Goal: Task Accomplishment & Management: Use online tool/utility

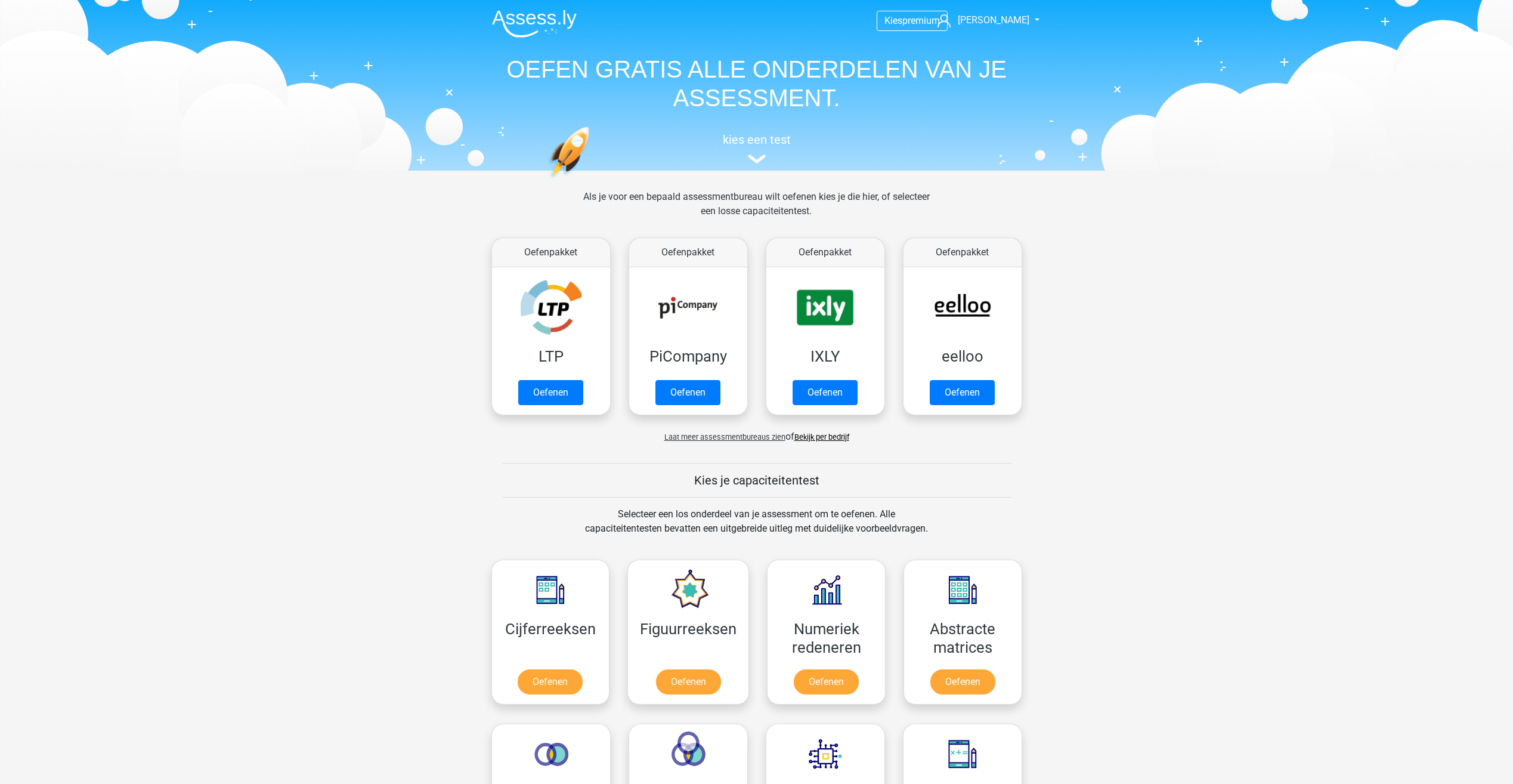
scroll to position [507, 0]
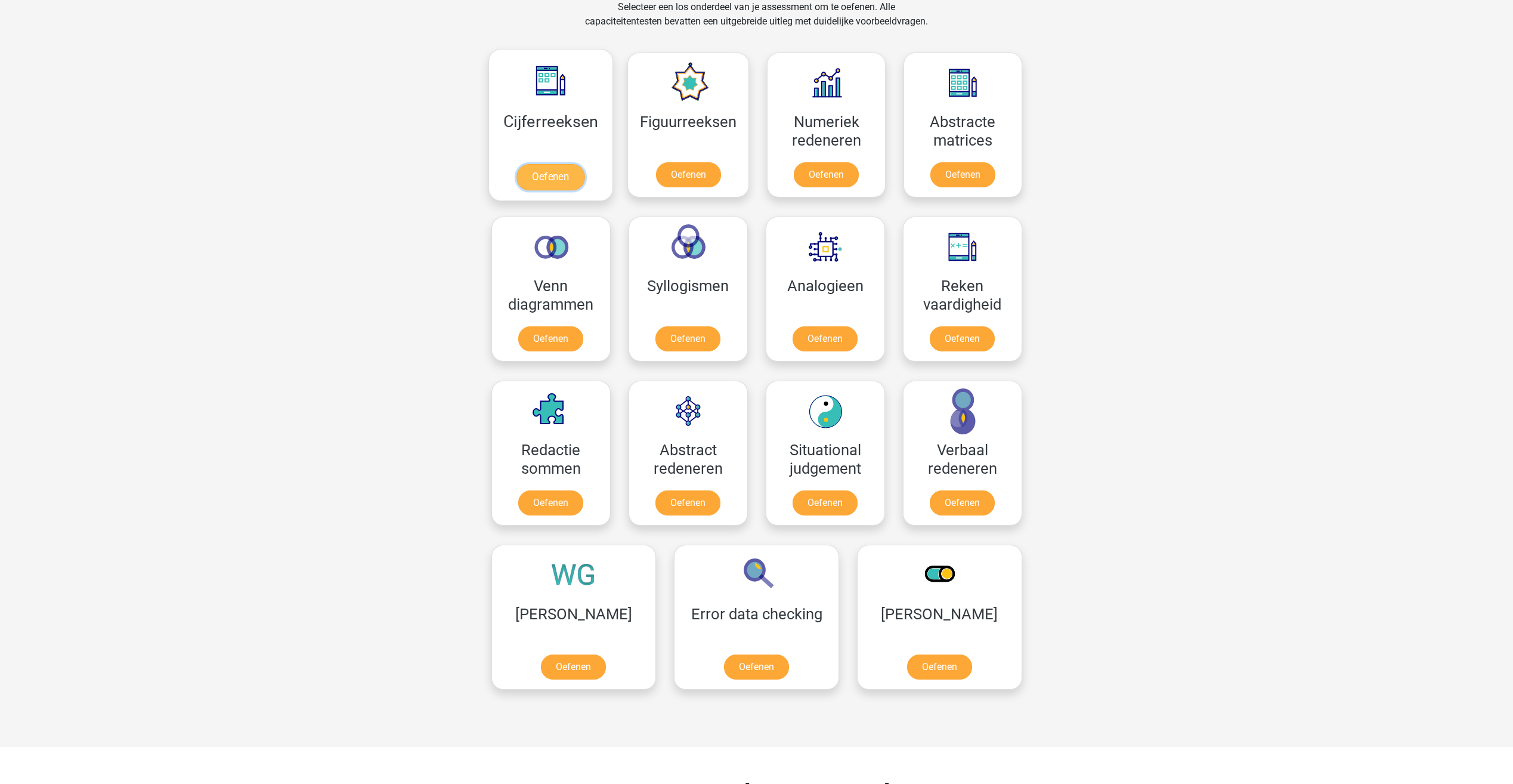
click at [544, 164] on link "Oefenen" at bounding box center [550, 178] width 68 height 27
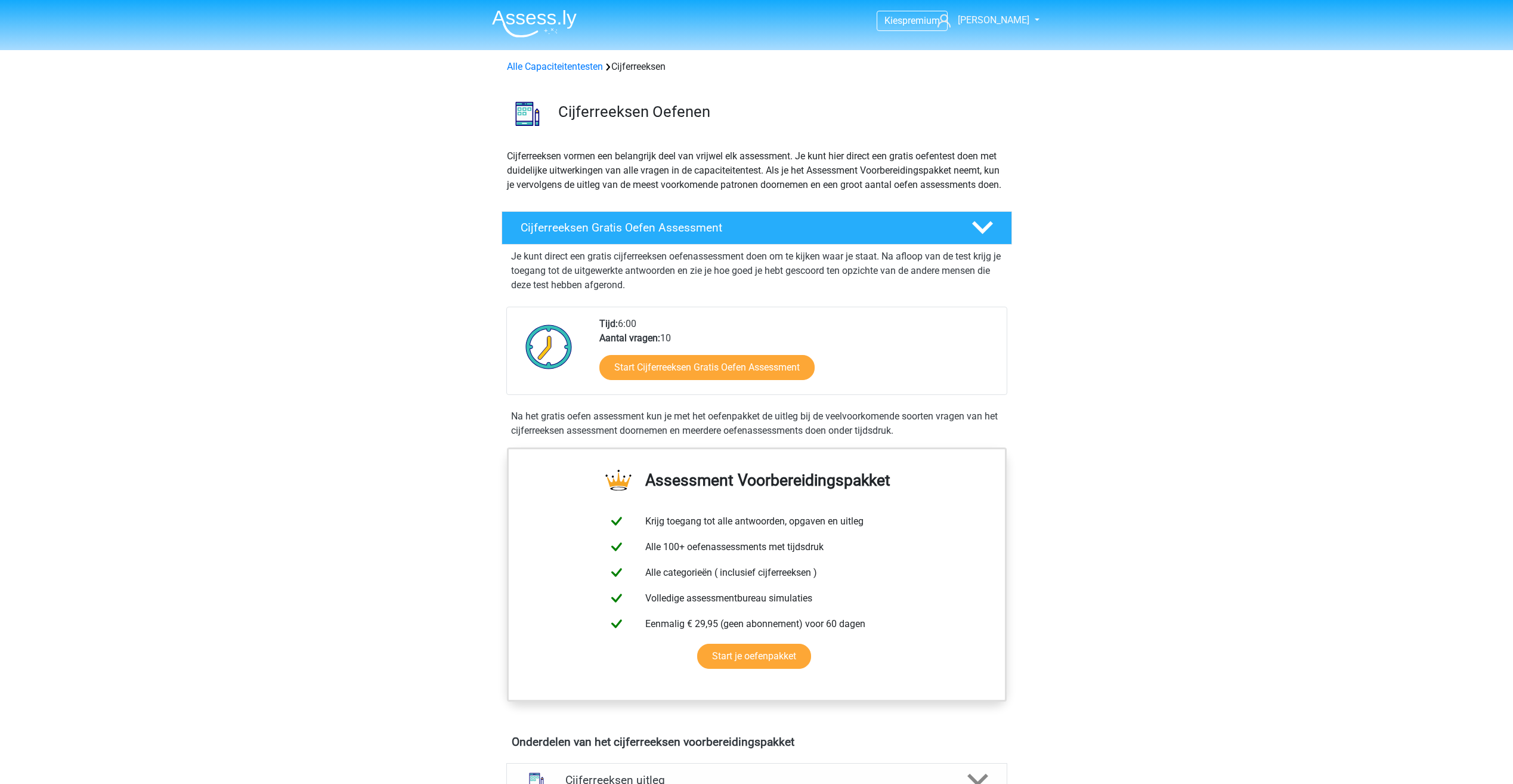
scroll to position [358, 0]
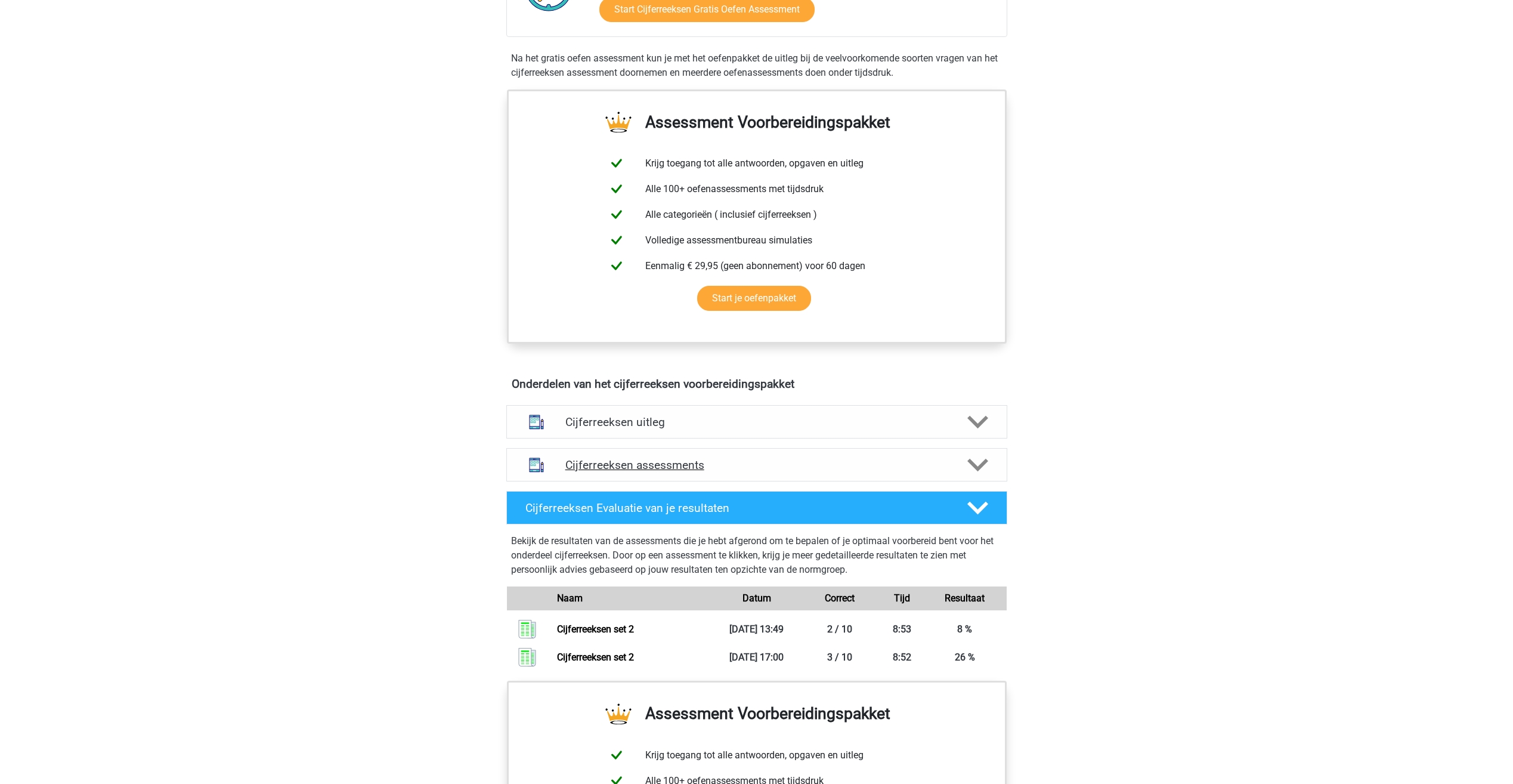
click at [615, 471] on h4 "Cijferreeksen assessments" at bounding box center [756, 465] width 383 height 13
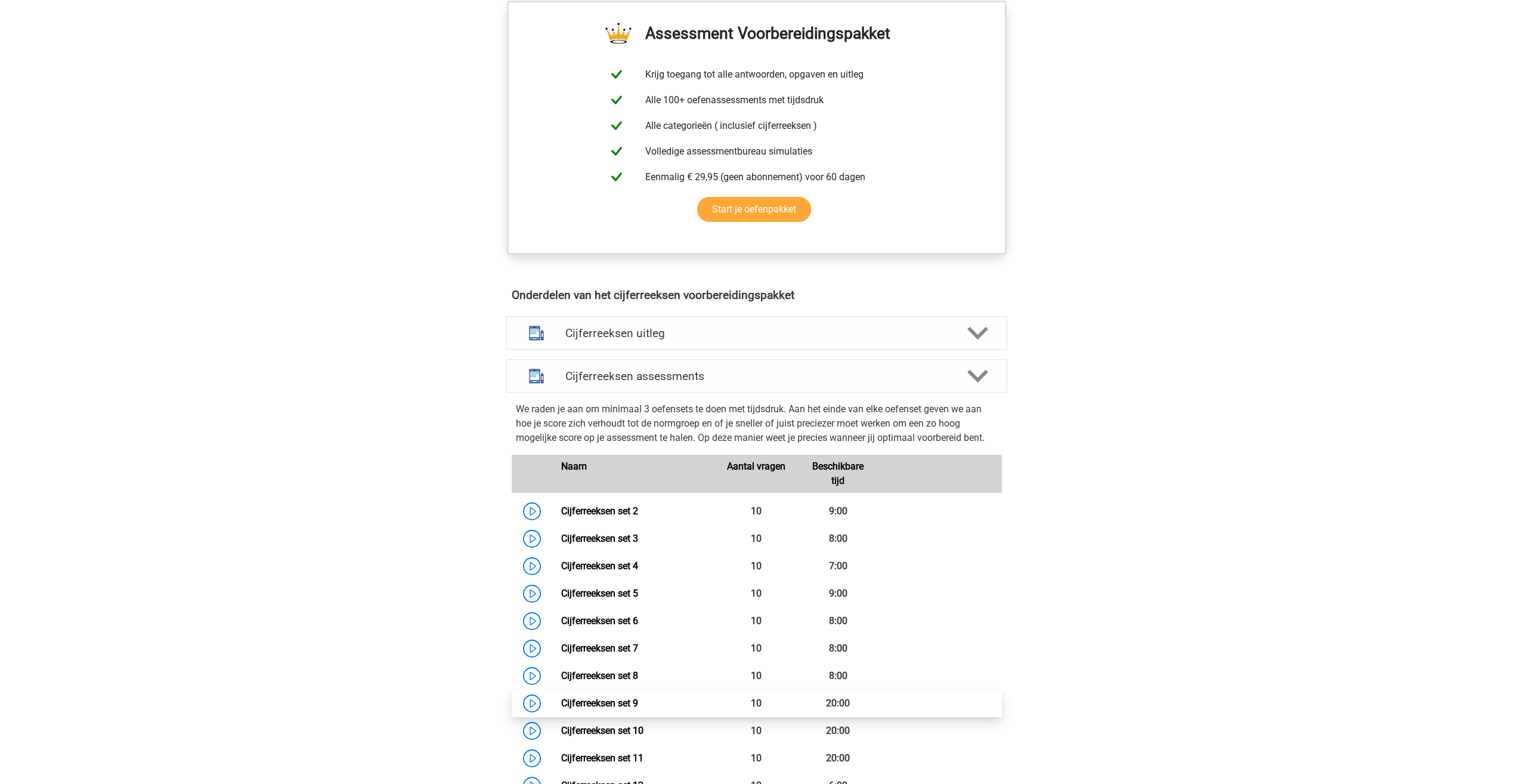
scroll to position [120, 0]
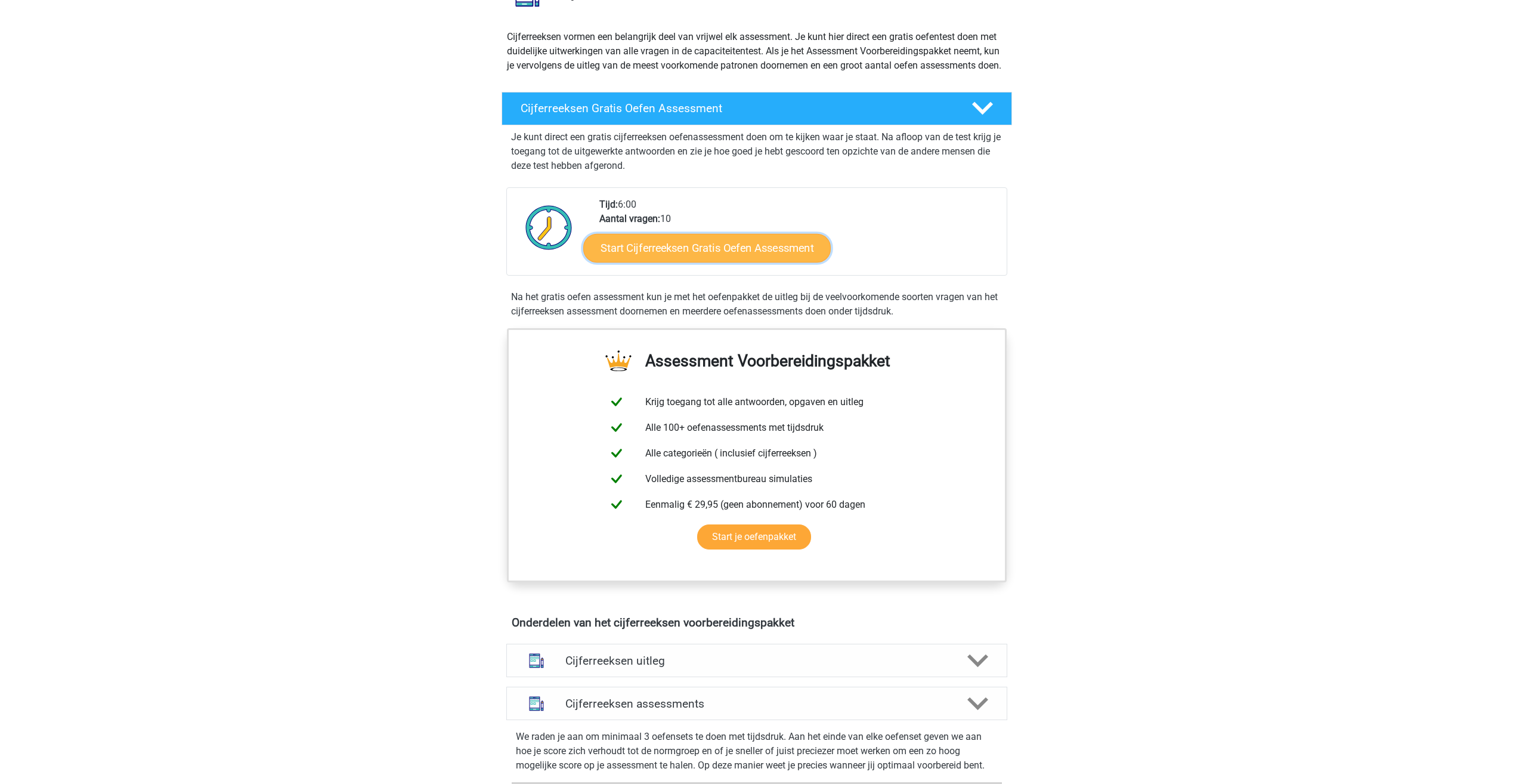
click at [694, 261] on link "Start Cijferreeksen Gratis Oefen Assessment" at bounding box center [707, 247] width 247 height 29
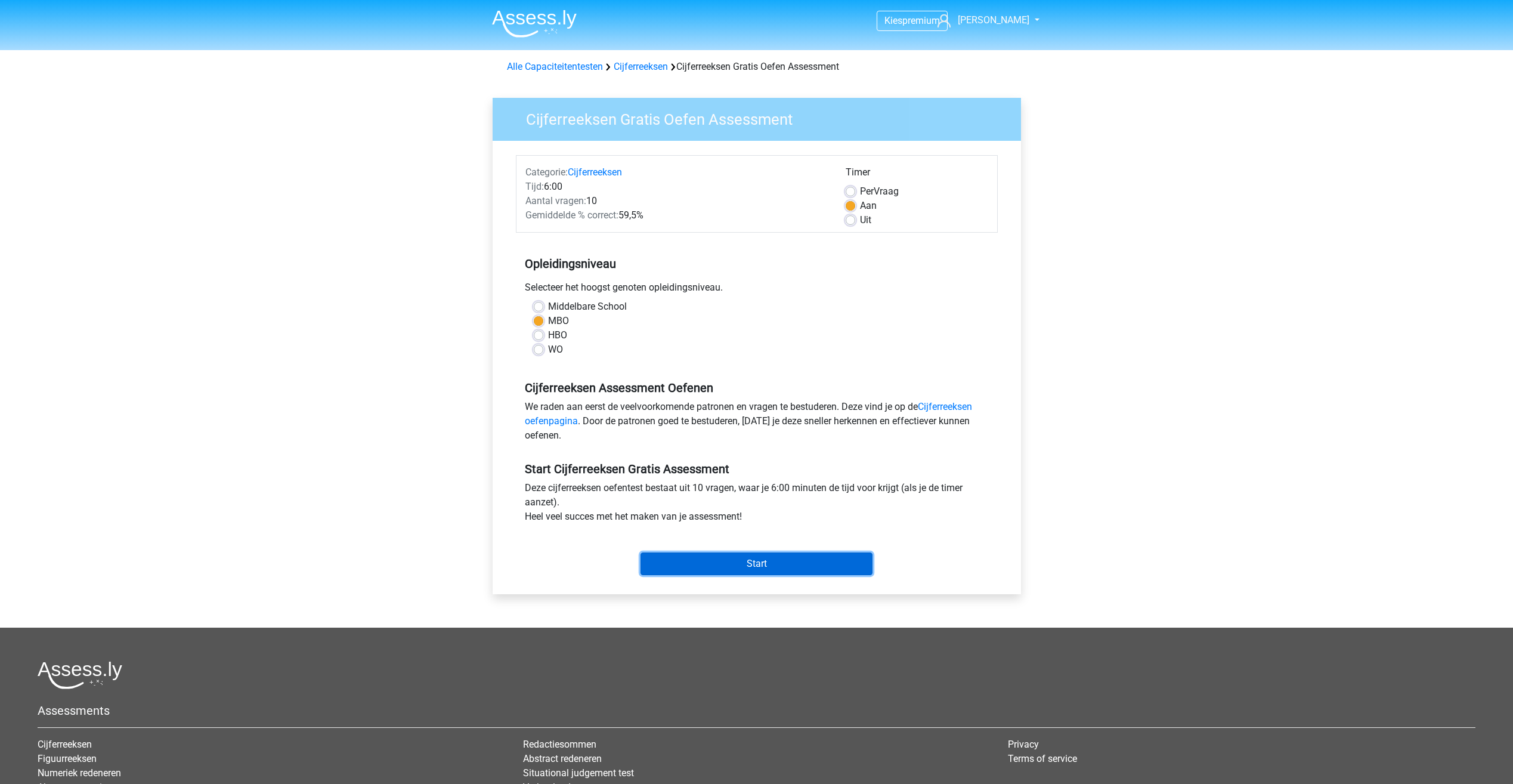
click at [798, 564] on input "Start" at bounding box center [756, 564] width 232 height 23
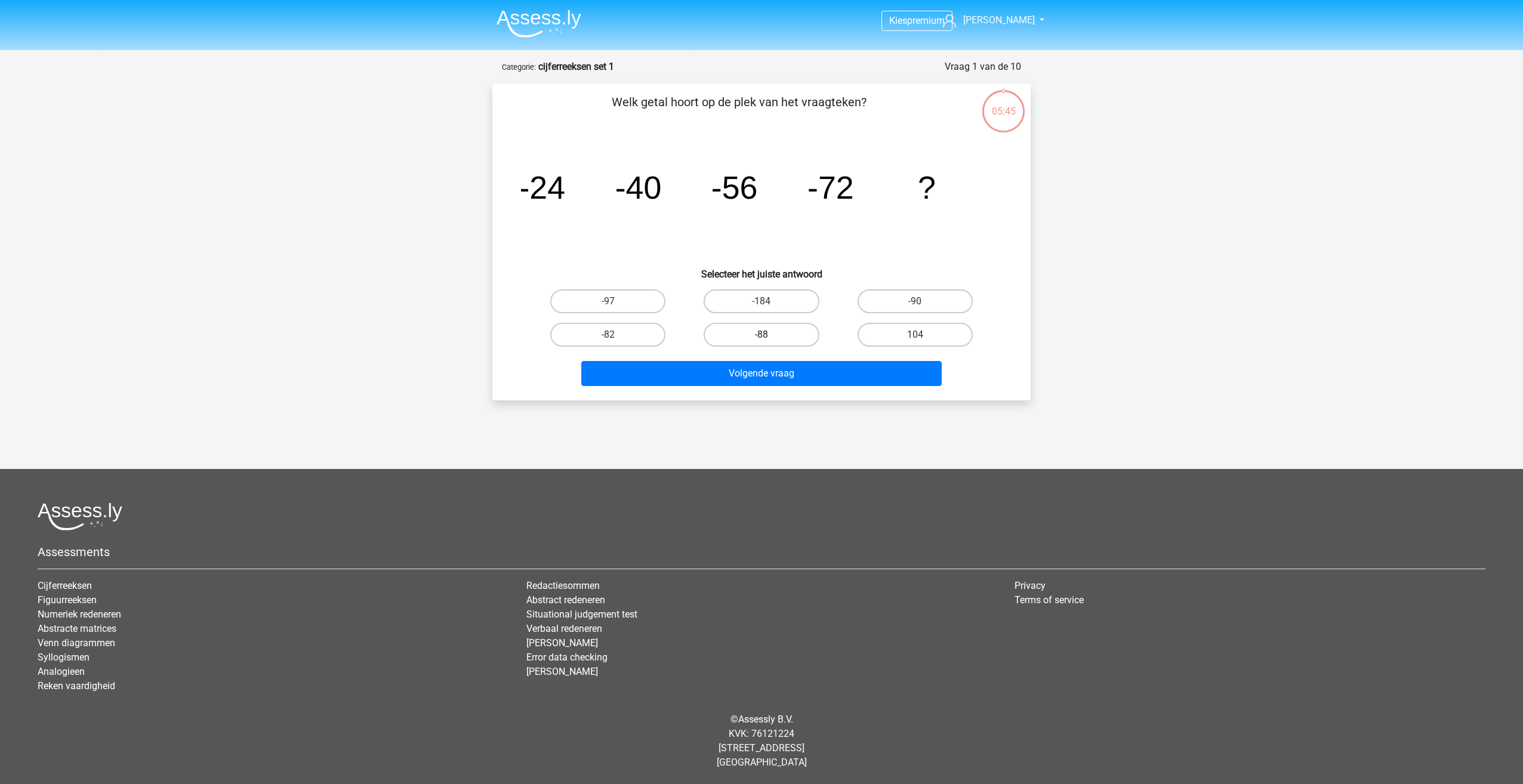
click at [746, 341] on label "-88" at bounding box center [761, 335] width 115 height 24
click at [762, 341] on input "-88" at bounding box center [765, 338] width 8 height 8
radio input "true"
click at [866, 373] on button "Volgende vraag" at bounding box center [762, 373] width 361 height 25
click at [940, 339] on label "-30" at bounding box center [915, 335] width 115 height 24
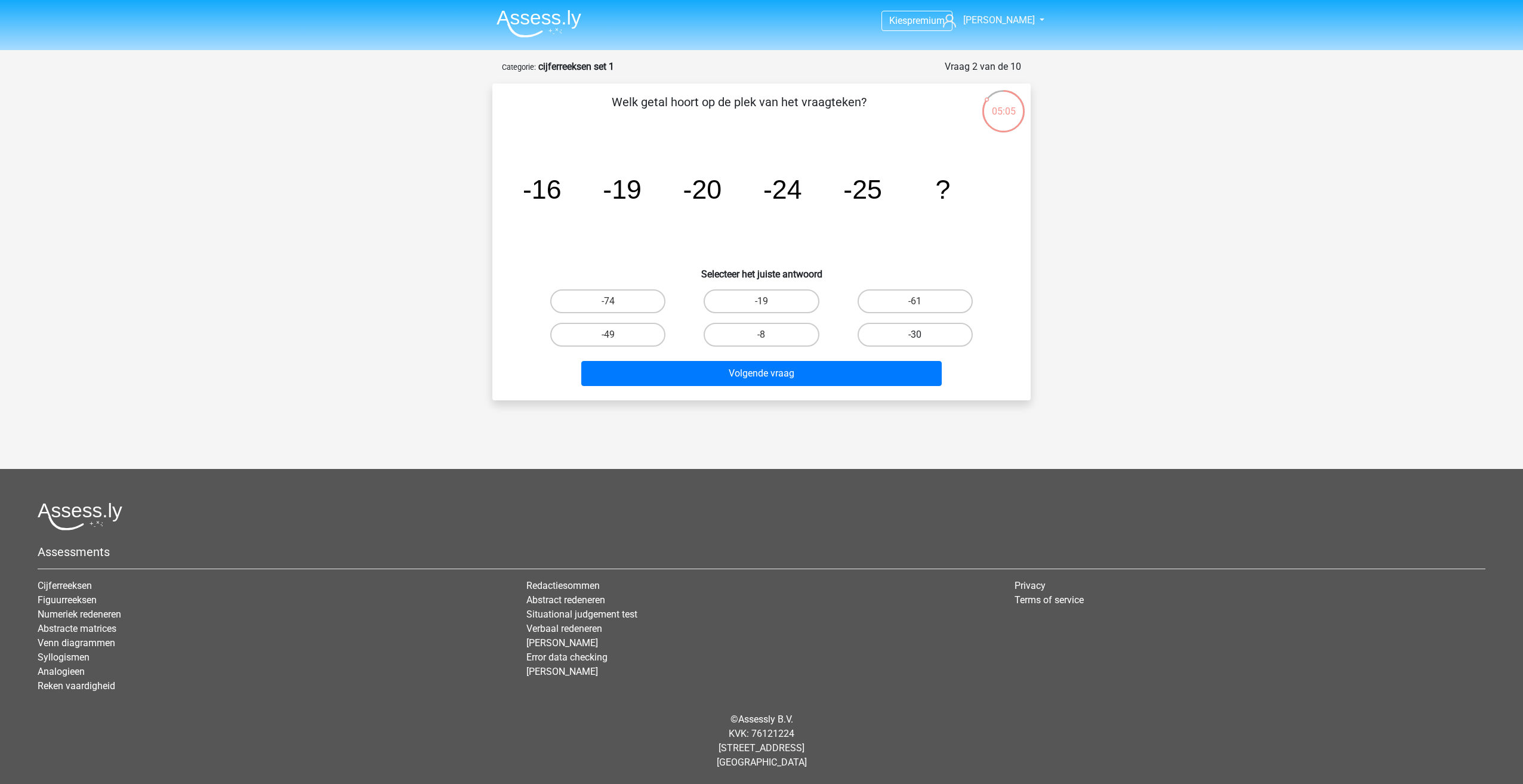
click at [922, 339] on input "-30" at bounding box center [918, 338] width 8 height 8
radio input "true"
click at [903, 375] on button "Volgende vraag" at bounding box center [762, 373] width 361 height 25
click at [785, 303] on label "-76" at bounding box center [761, 300] width 115 height 24
click at [769, 303] on input "-76" at bounding box center [765, 305] width 8 height 8
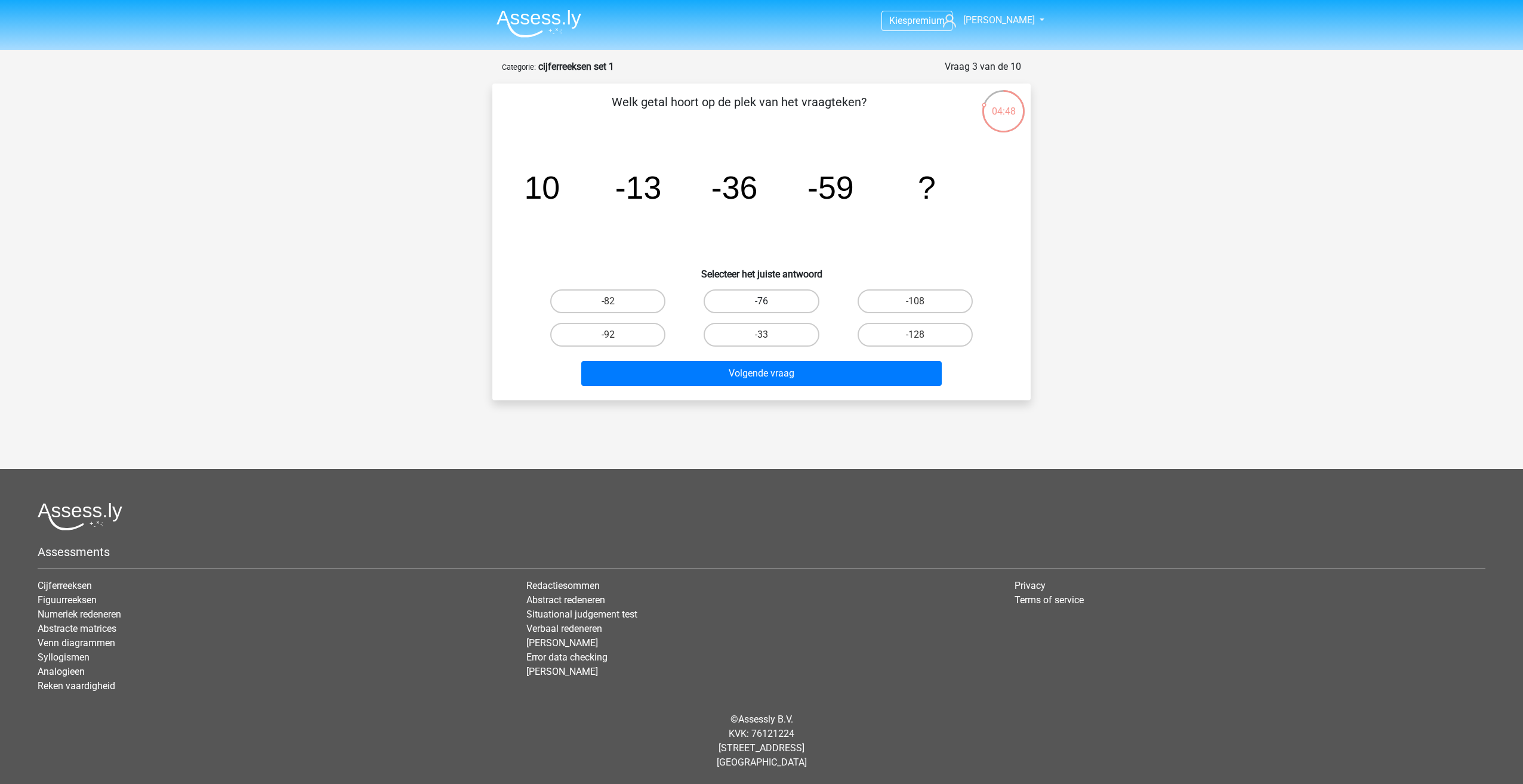
radio input "true"
click at [810, 373] on button "Volgende vraag" at bounding box center [762, 373] width 361 height 25
click at [632, 305] on label "141/4" at bounding box center [607, 300] width 115 height 24
click at [616, 305] on input "141/4" at bounding box center [611, 305] width 8 height 8
radio input "true"
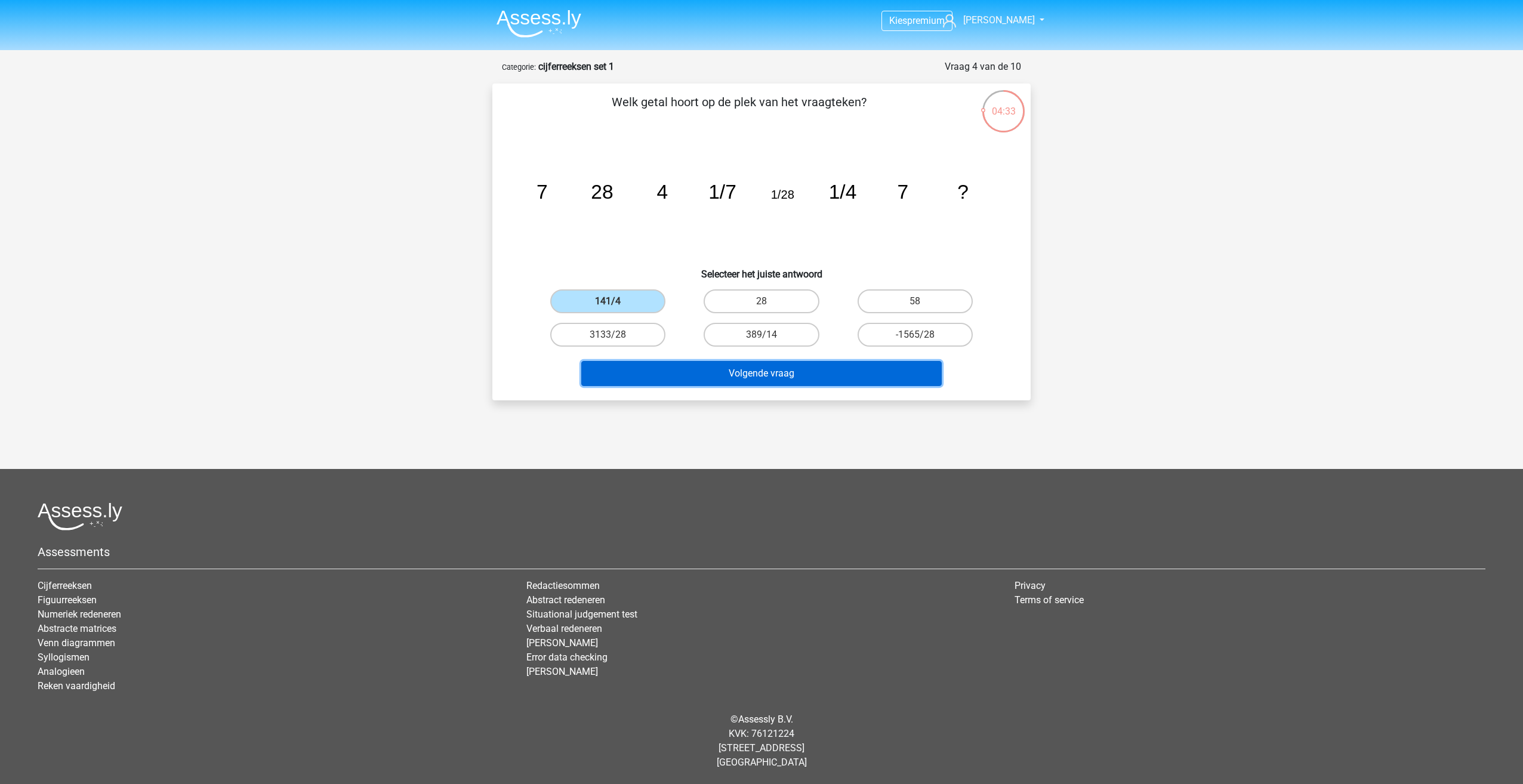
click at [686, 367] on button "Volgende vraag" at bounding box center [762, 373] width 361 height 25
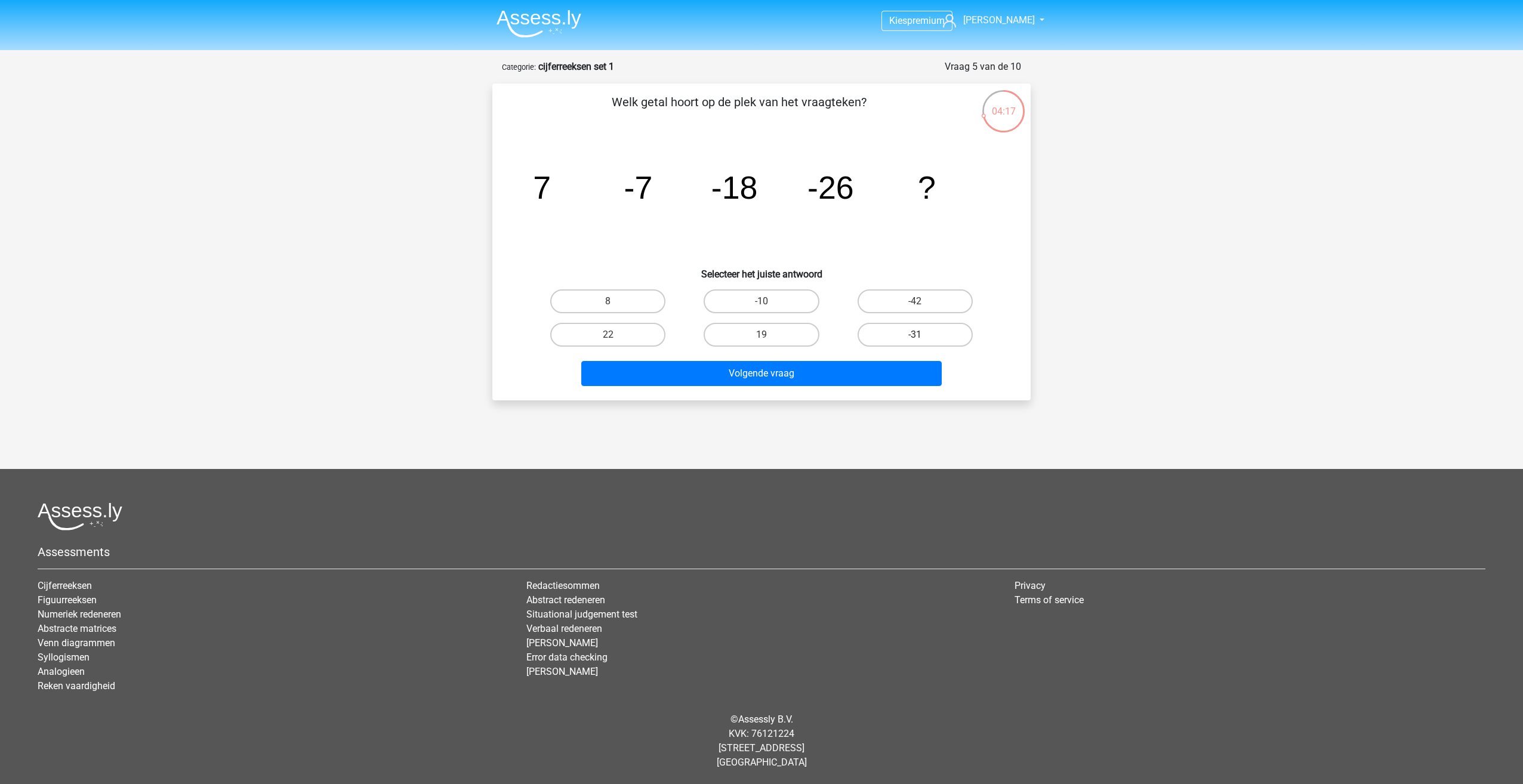
click at [901, 333] on label "-31" at bounding box center [915, 335] width 115 height 24
click at [915, 335] on input "-31" at bounding box center [918, 338] width 8 height 8
radio input "true"
click at [898, 303] on label "-42" at bounding box center [915, 300] width 115 height 24
click at [915, 303] on input "-42" at bounding box center [918, 305] width 8 height 8
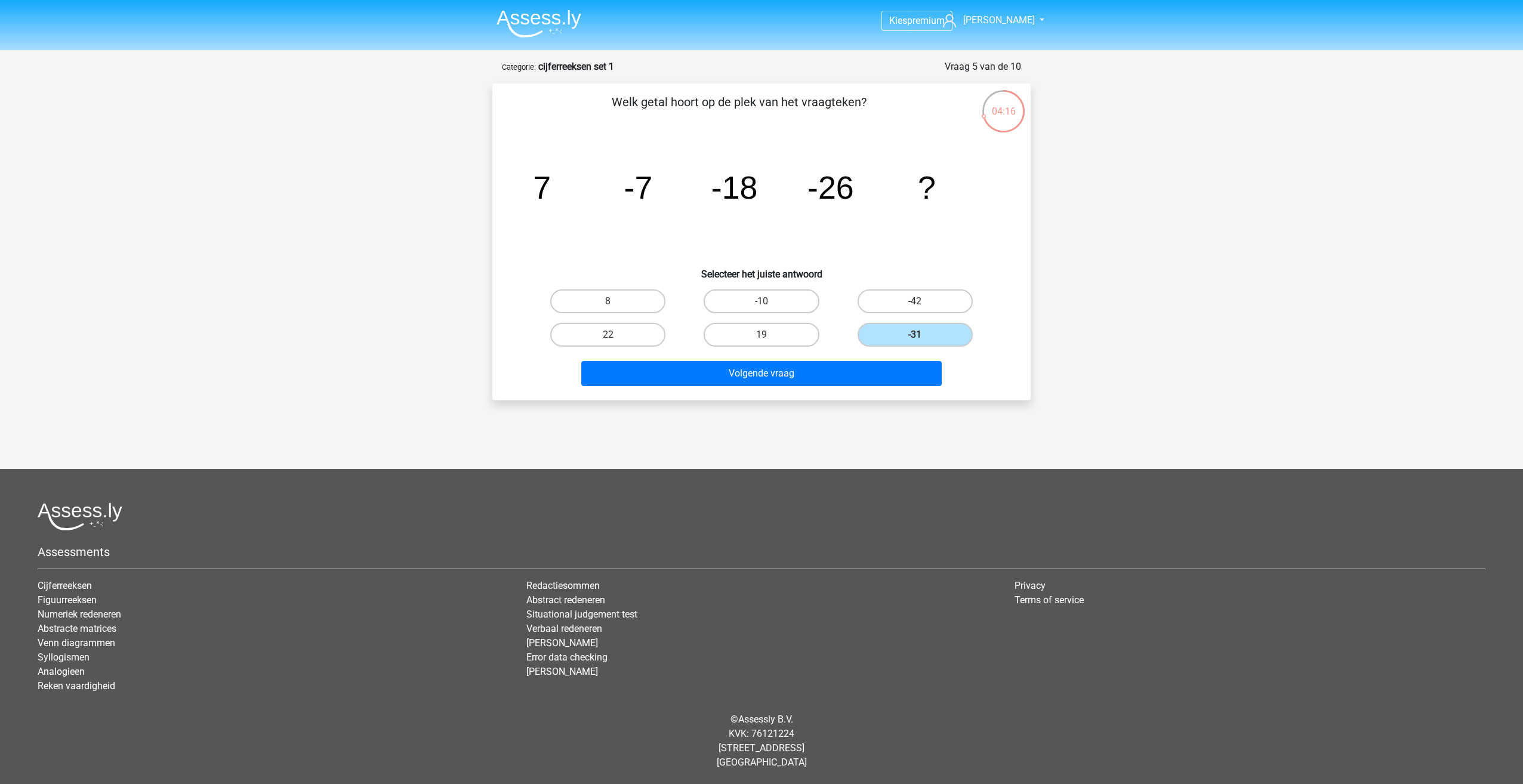
radio input "true"
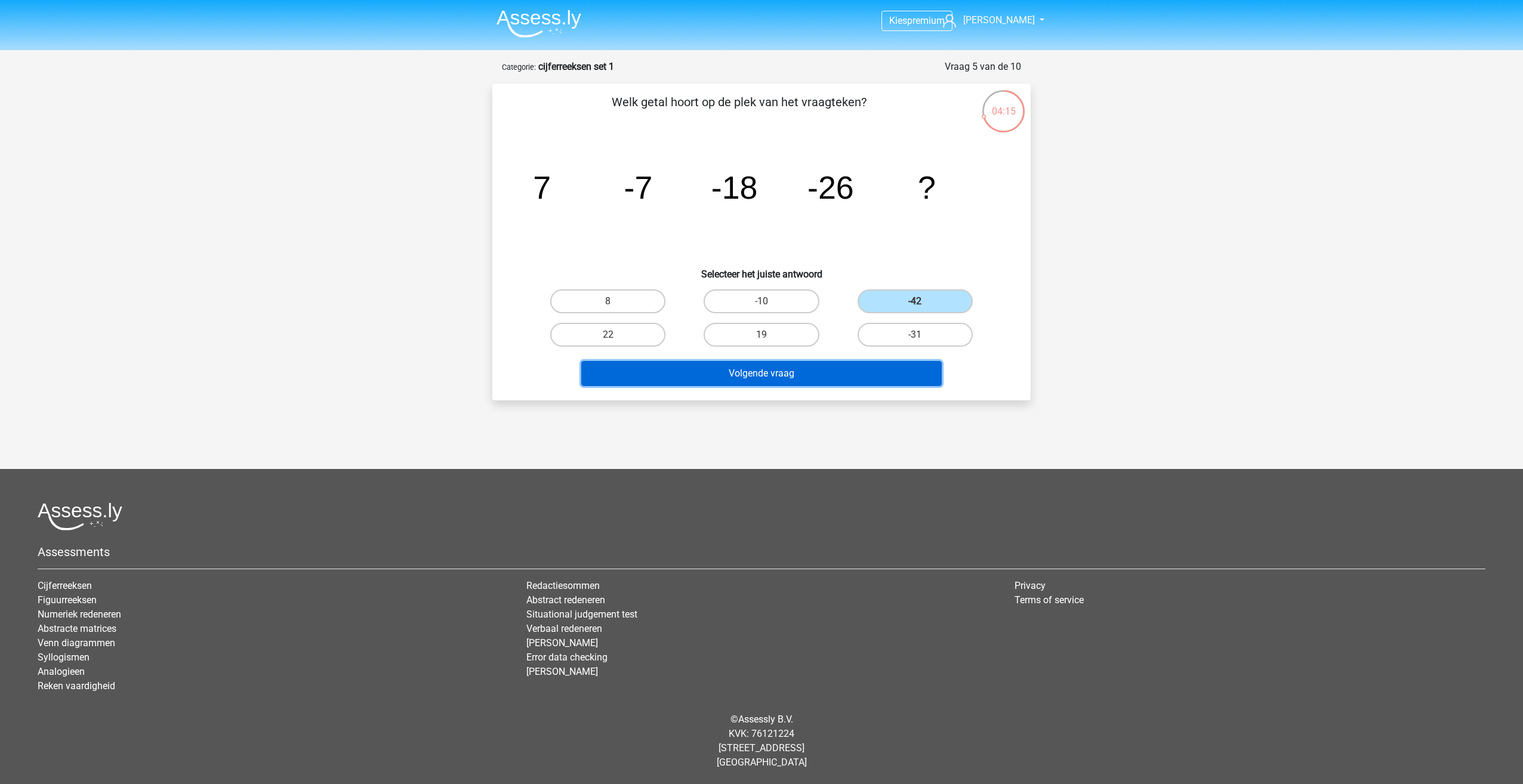
click at [896, 373] on button "Volgende vraag" at bounding box center [762, 373] width 361 height 25
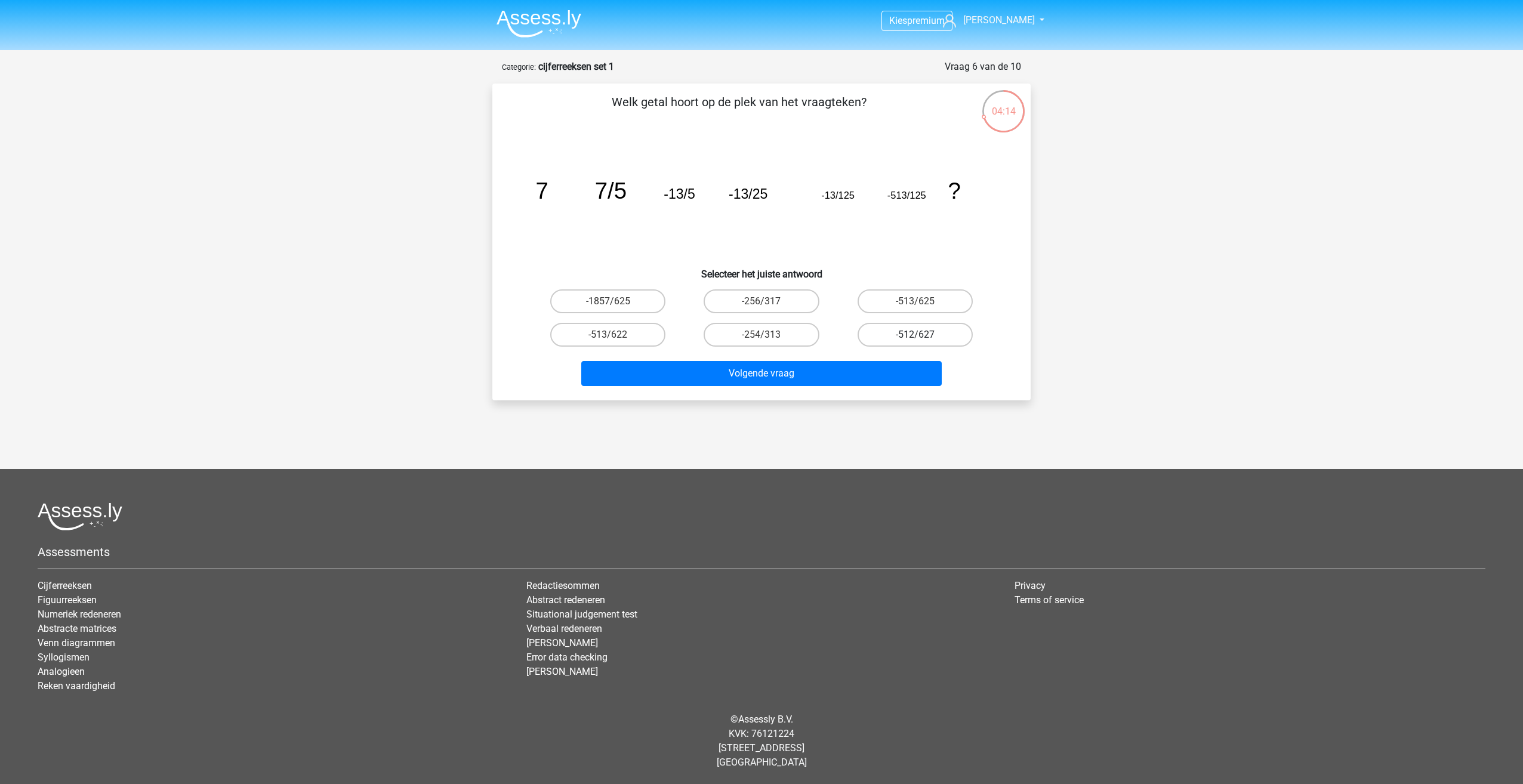
click at [914, 334] on label "-512/627" at bounding box center [915, 335] width 115 height 24
click at [915, 335] on input "-512/627" at bounding box center [918, 338] width 8 height 8
radio input "true"
click at [861, 373] on button "Volgende vraag" at bounding box center [762, 373] width 361 height 25
click at [880, 296] on label "-4/7" at bounding box center [915, 300] width 115 height 24
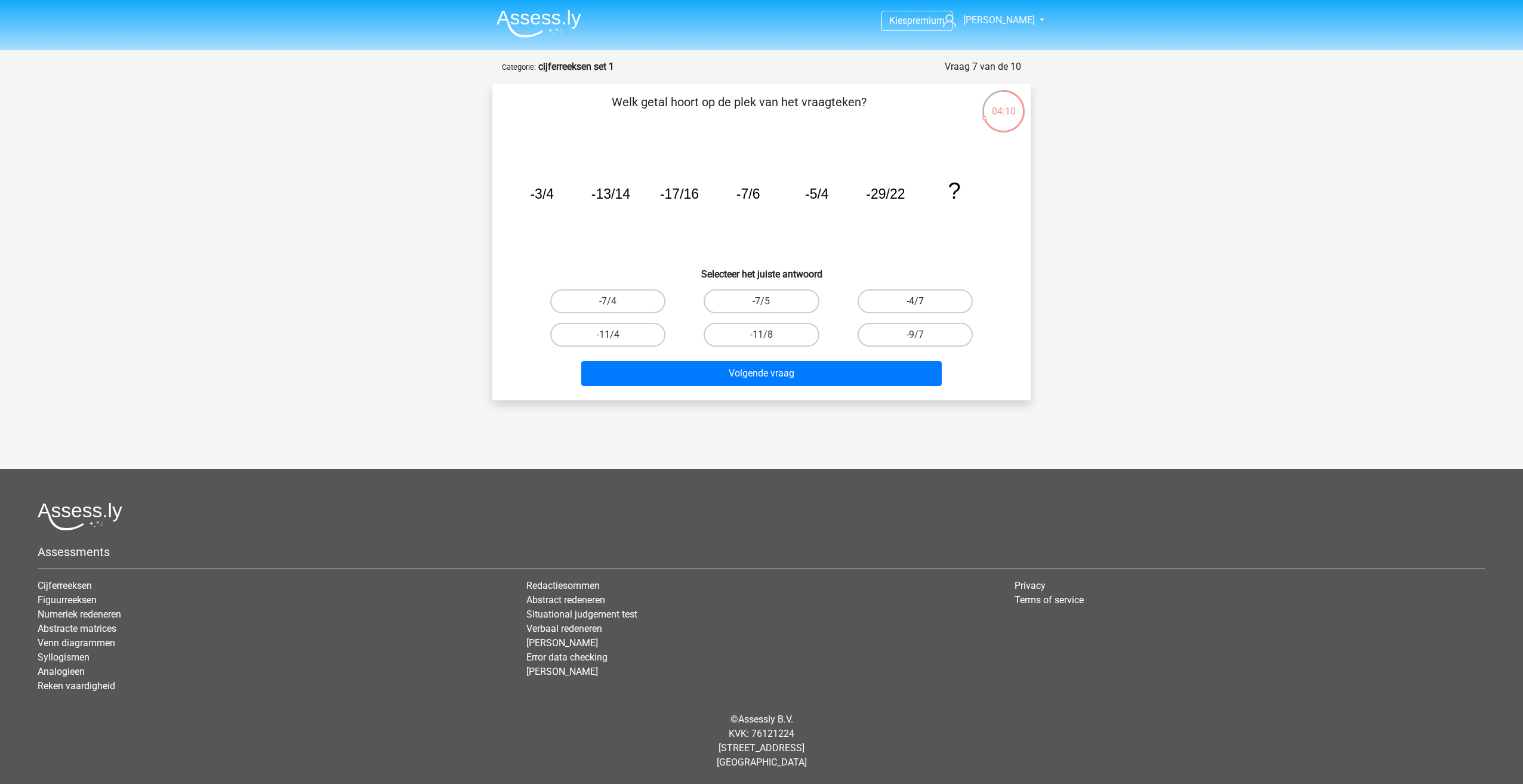
click at [915, 301] on input "-4/7" at bounding box center [918, 305] width 8 height 8
radio input "true"
click at [840, 369] on button "Volgende vraag" at bounding box center [762, 373] width 361 height 25
click at [624, 300] on label "-388" at bounding box center [607, 300] width 115 height 24
click at [616, 301] on input "-388" at bounding box center [611, 305] width 8 height 8
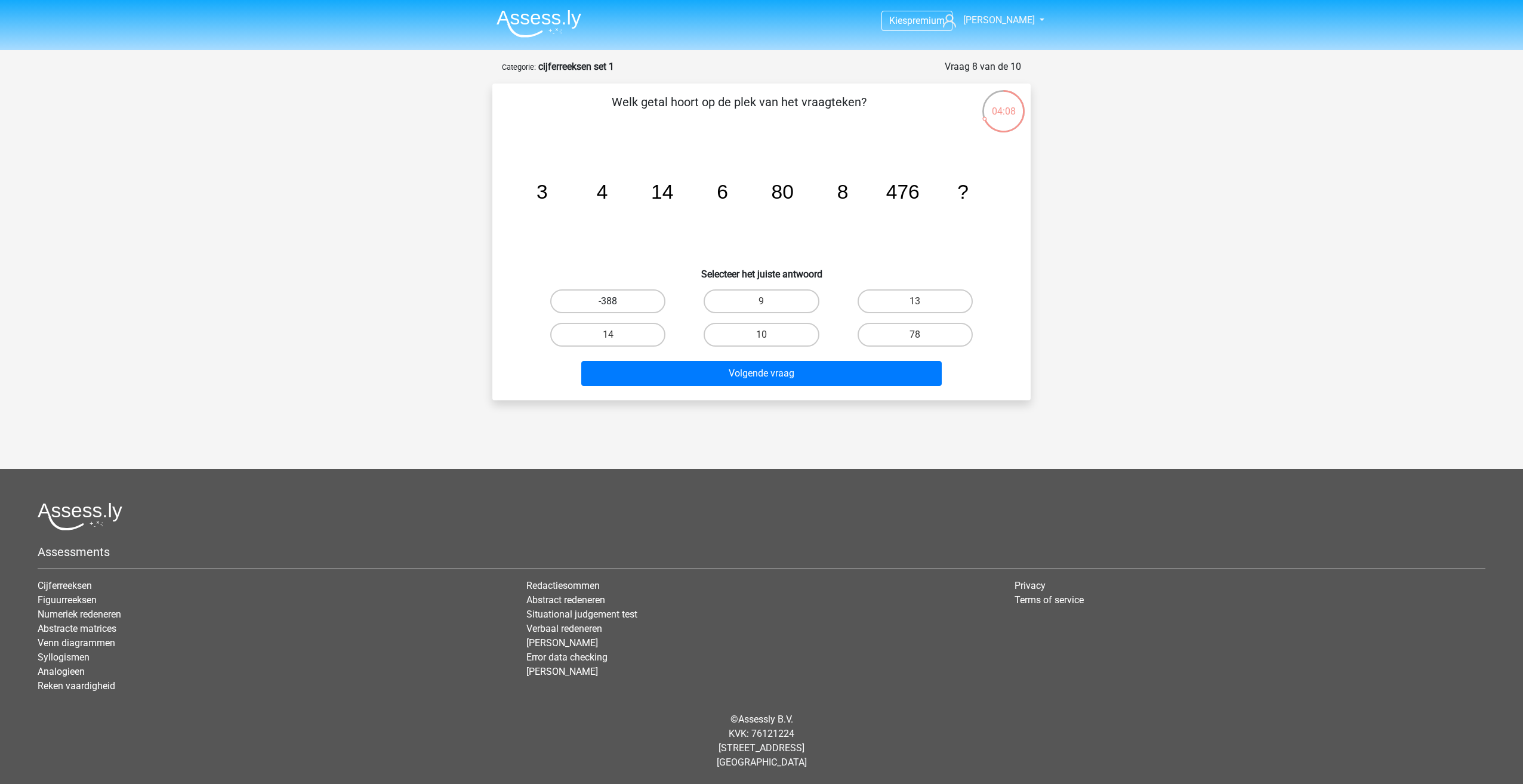
radio input "true"
click at [696, 376] on button "Volgende vraag" at bounding box center [762, 373] width 361 height 25
click at [624, 333] on label "1448" at bounding box center [607, 335] width 115 height 24
click at [616, 335] on input "1448" at bounding box center [611, 338] width 8 height 8
radio input "true"
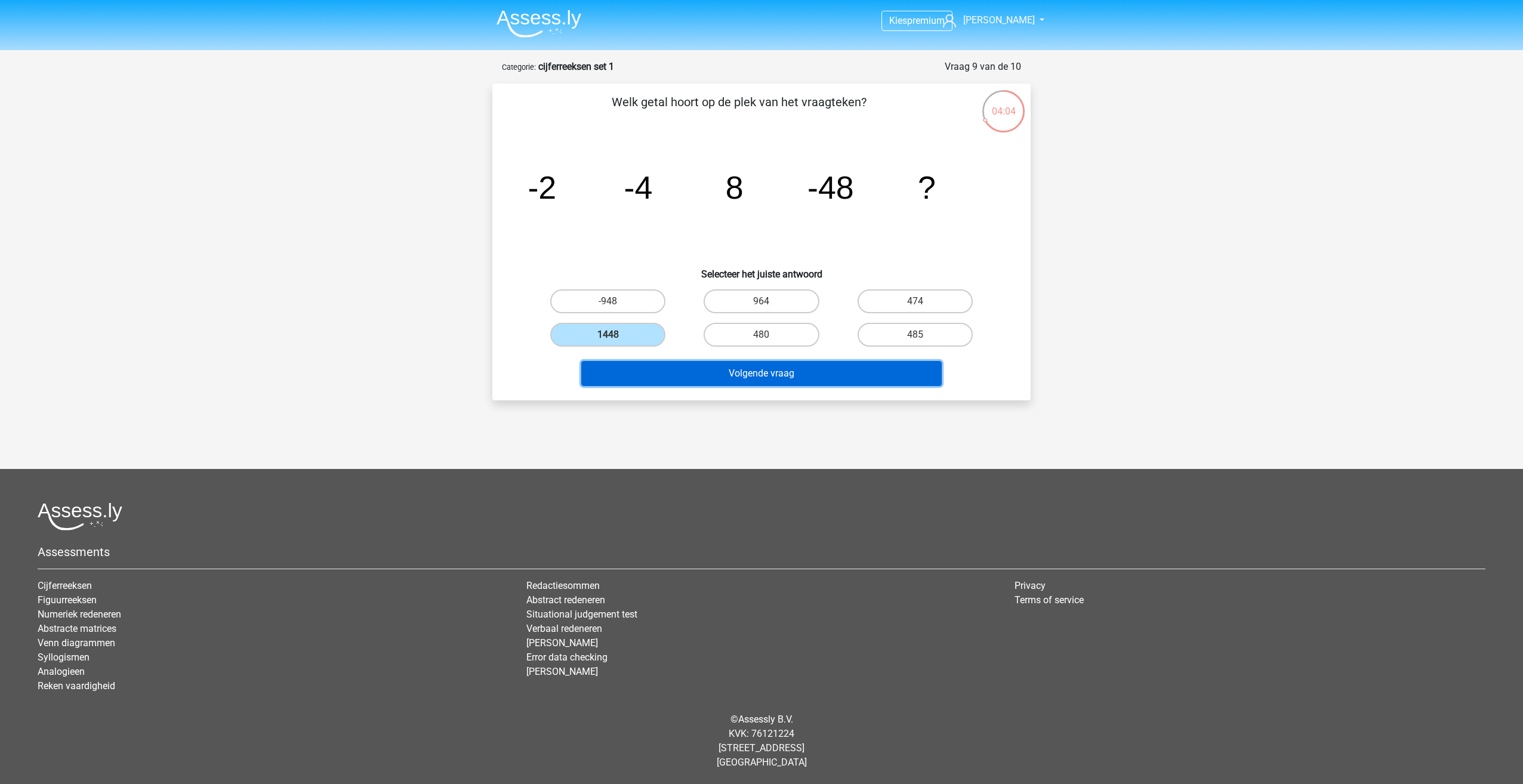
click at [653, 375] on button "Volgende vraag" at bounding box center [762, 373] width 361 height 25
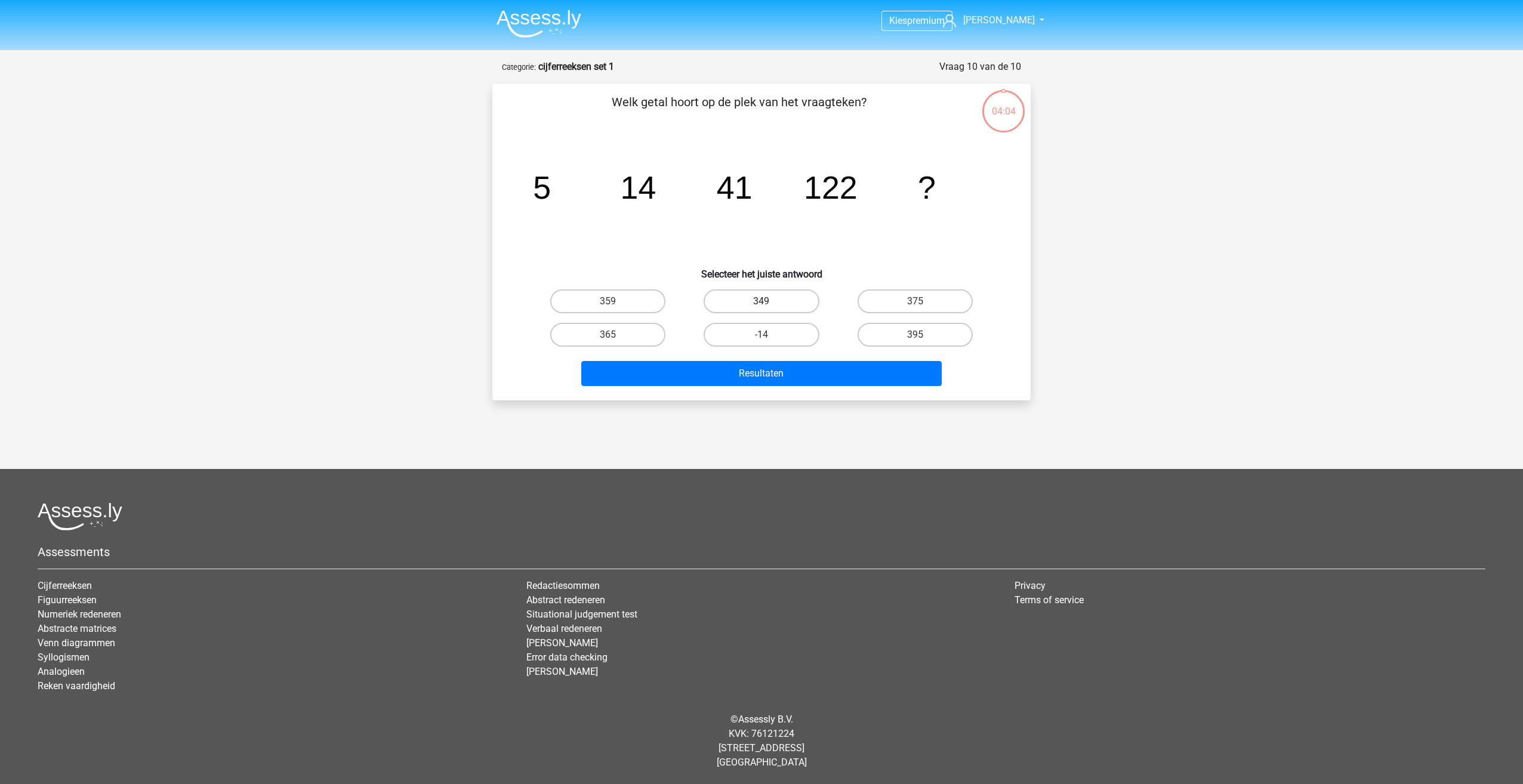
click at [781, 292] on label "349" at bounding box center [761, 300] width 115 height 24
click at [769, 301] on input "349" at bounding box center [765, 305] width 8 height 8
radio input "true"
click at [758, 375] on button "Resultaten" at bounding box center [762, 373] width 361 height 25
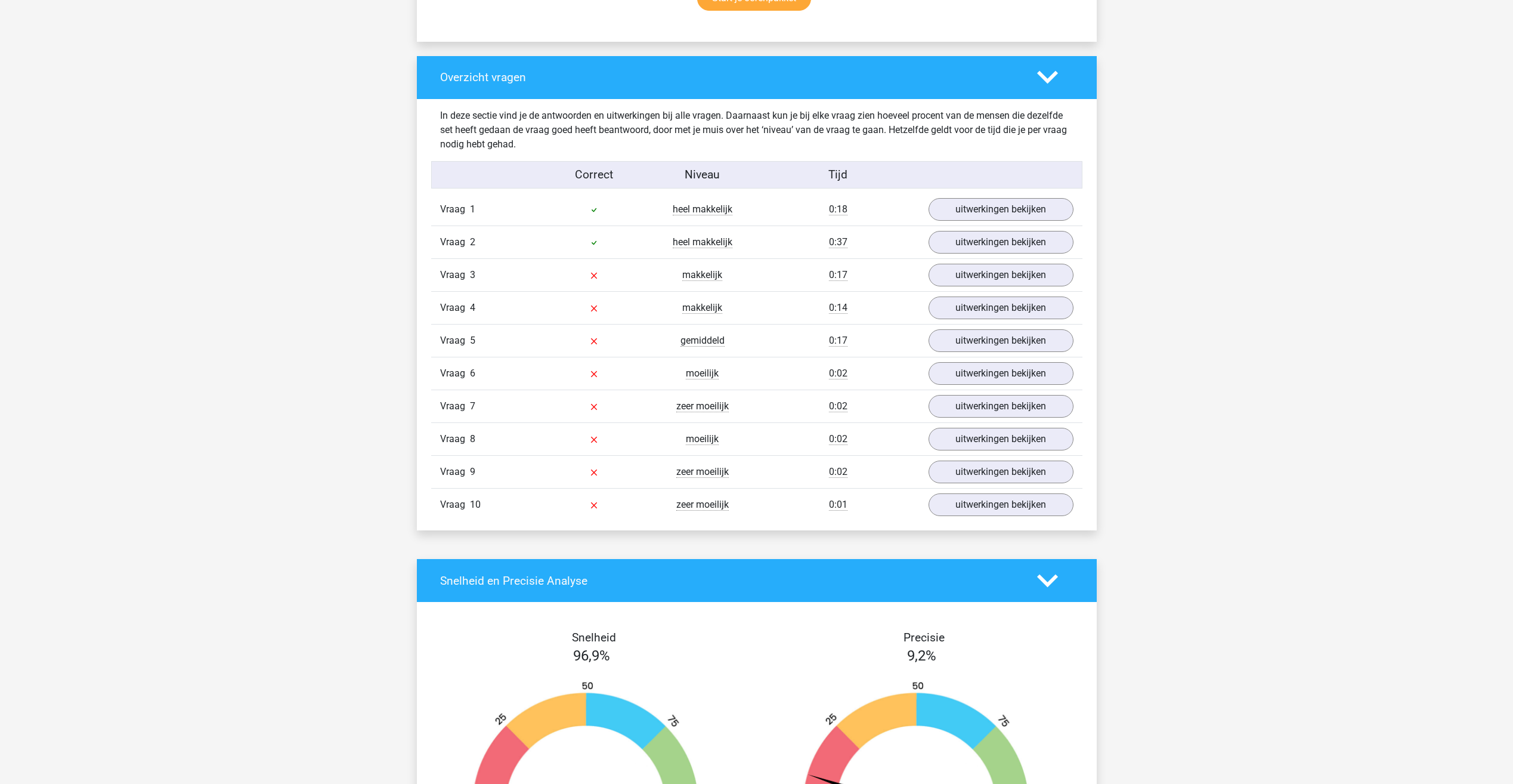
scroll to position [894, 0]
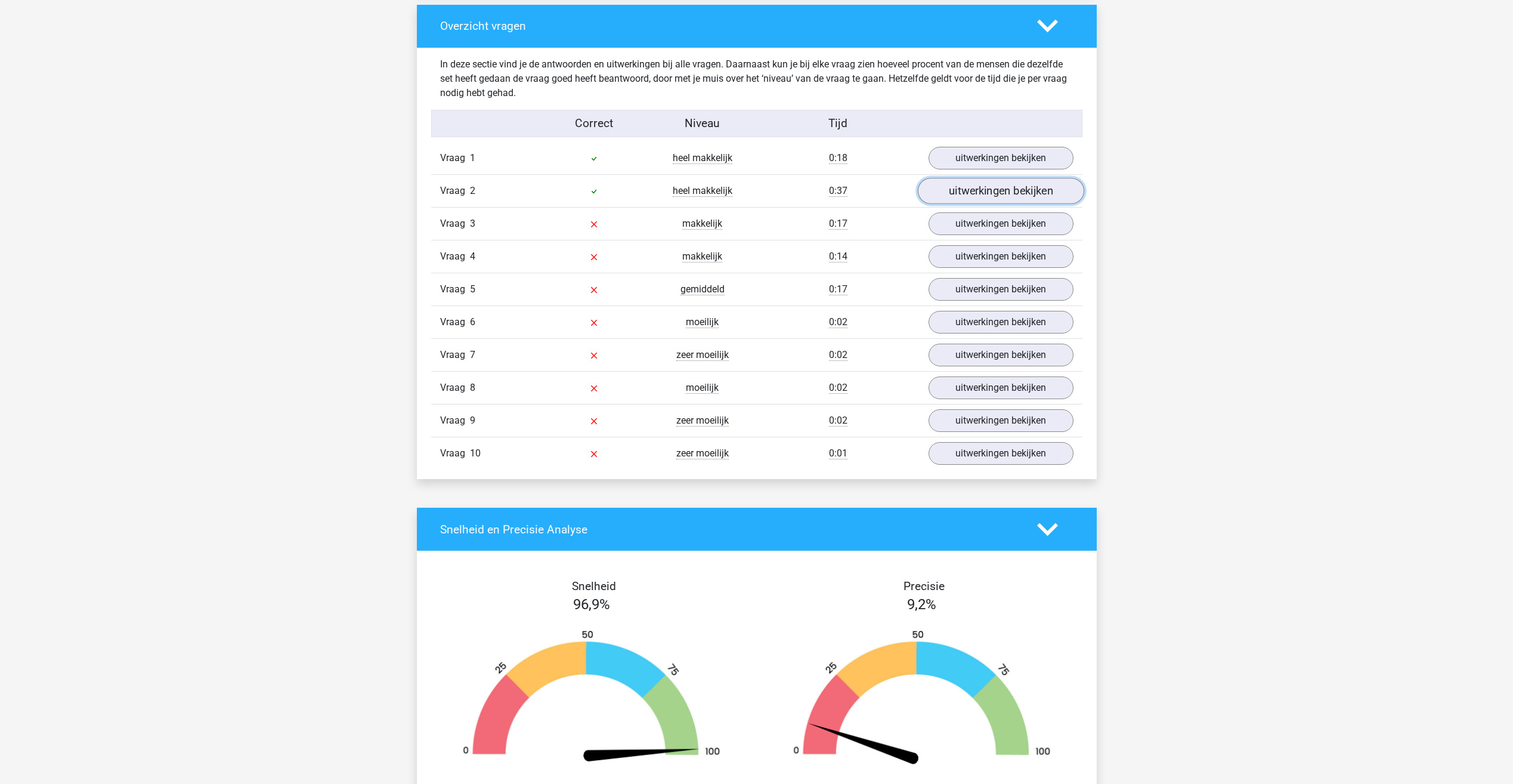
click at [972, 192] on link "uitwerkingen bekijken" at bounding box center [1000, 192] width 166 height 27
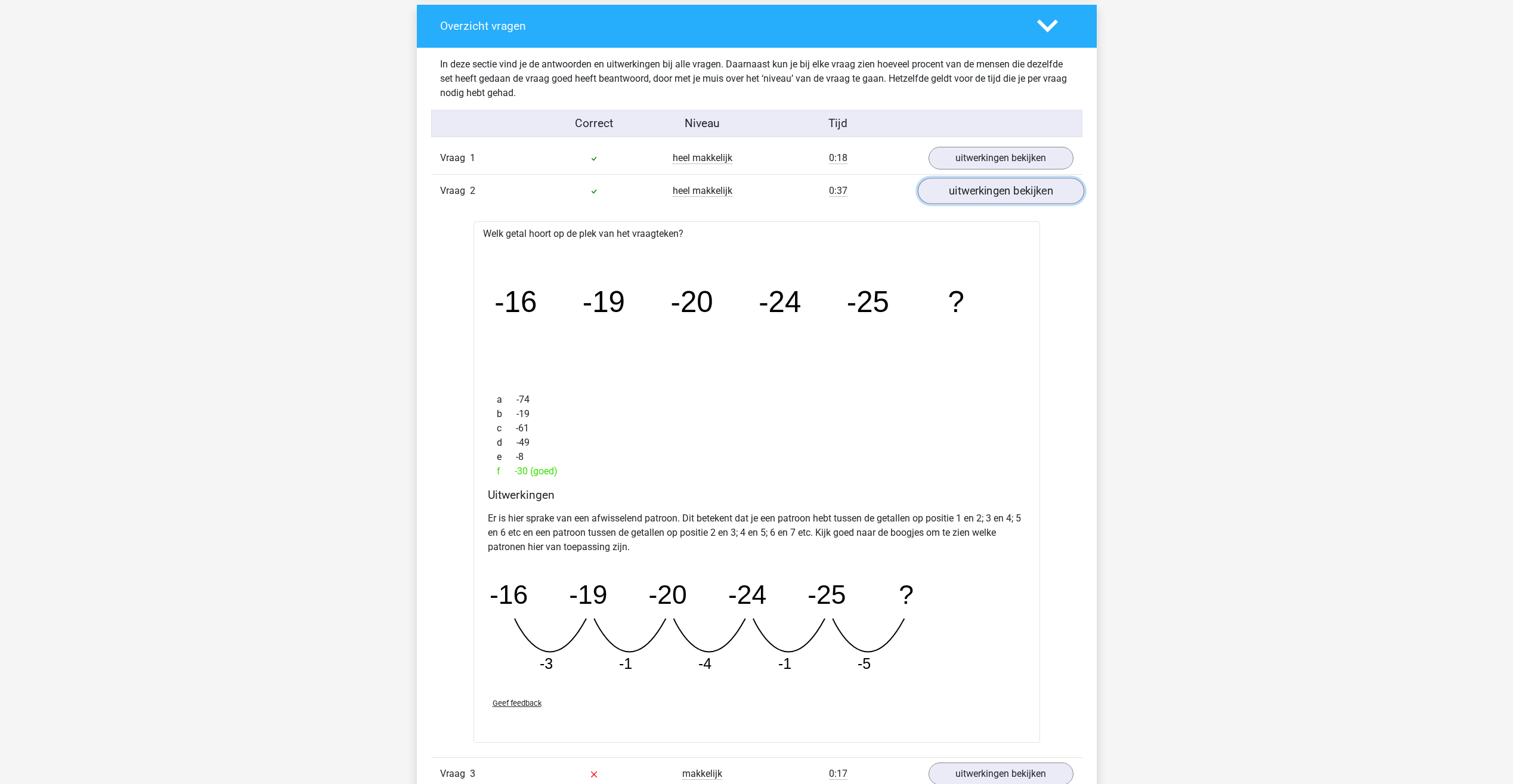
click at [972, 192] on link "uitwerkingen bekijken" at bounding box center [1000, 192] width 166 height 27
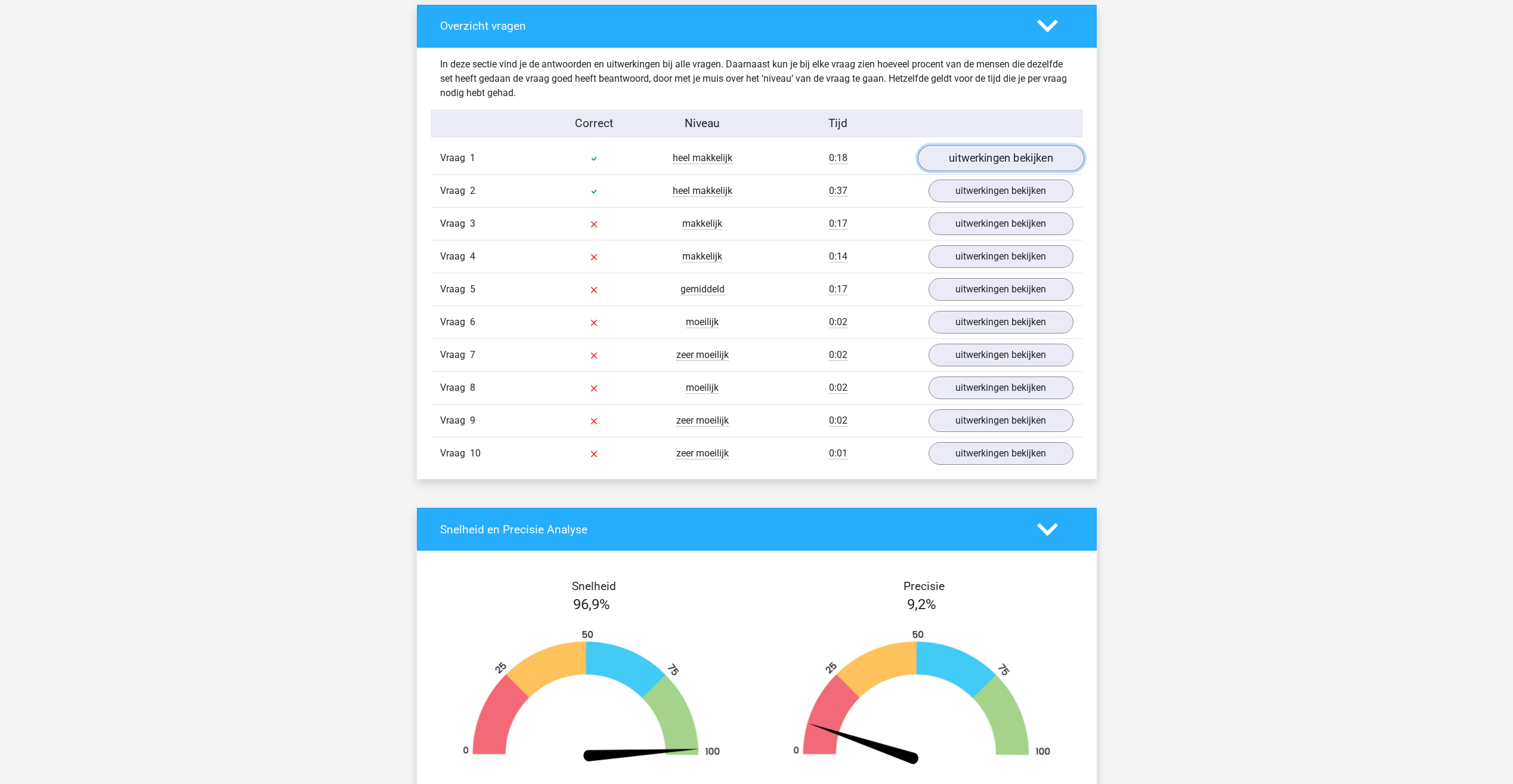
click at [967, 163] on link "uitwerkingen bekijken" at bounding box center [1000, 159] width 166 height 27
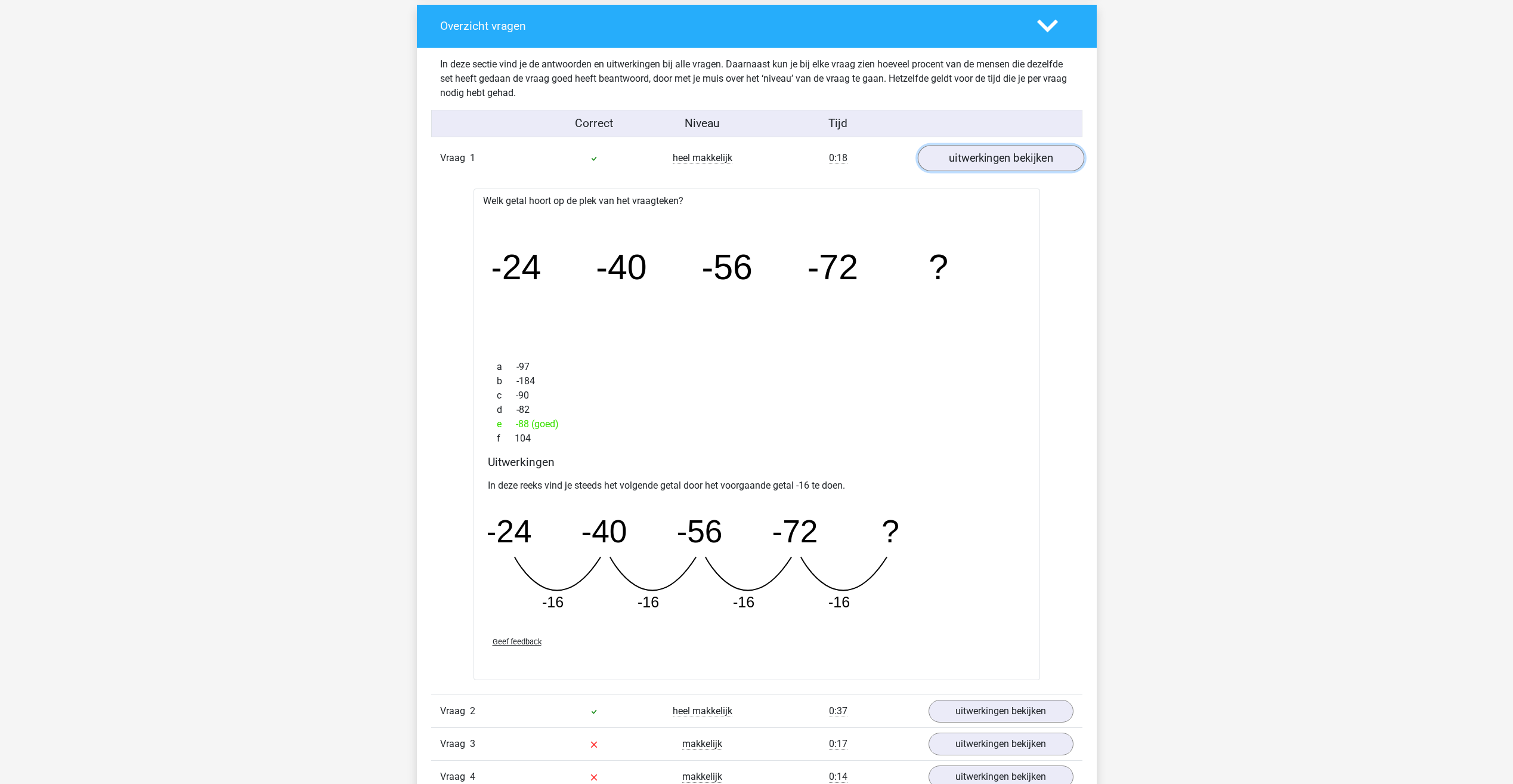
click at [967, 163] on link "uitwerkingen bekijken" at bounding box center [1000, 159] width 166 height 27
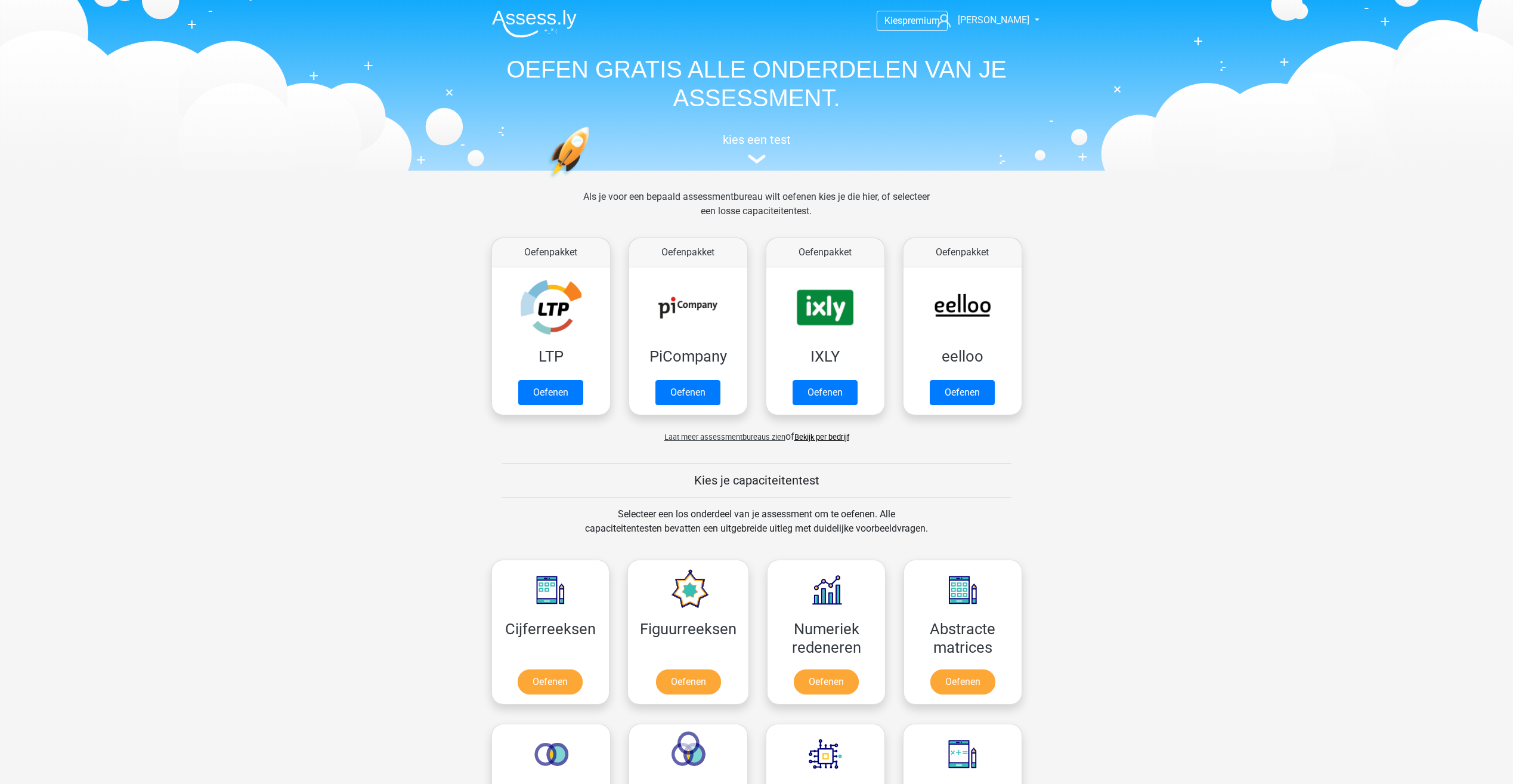
scroll to position [507, 0]
